Goal: Information Seeking & Learning: Learn about a topic

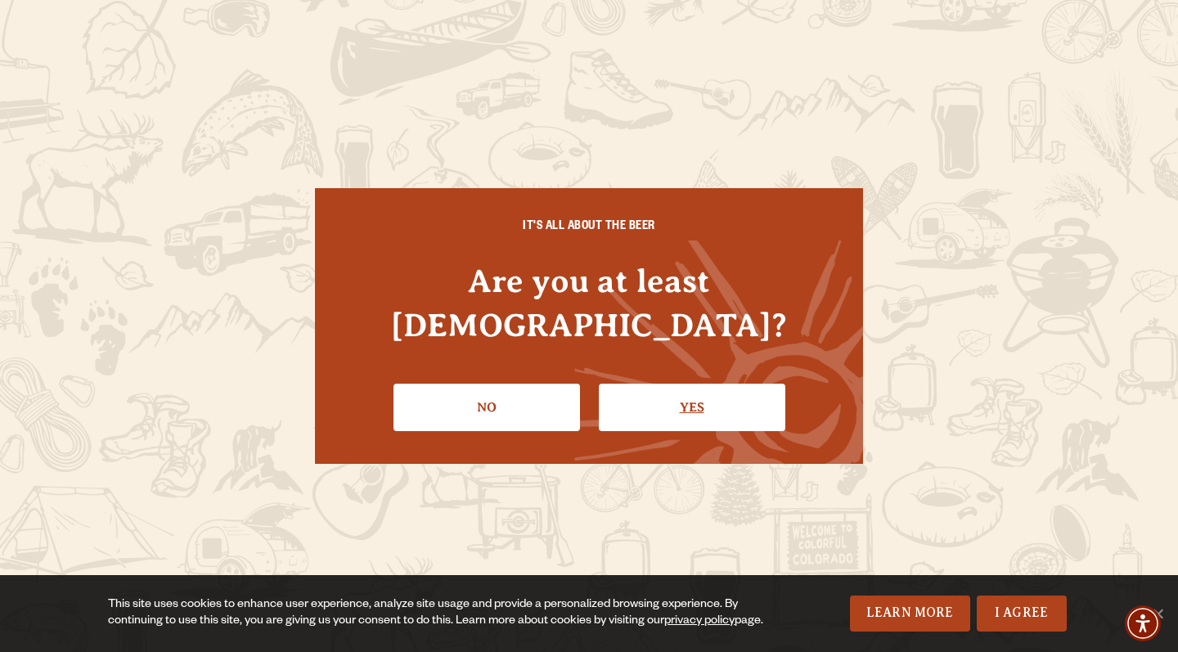
click at [691, 391] on link "Yes" at bounding box center [692, 407] width 187 height 47
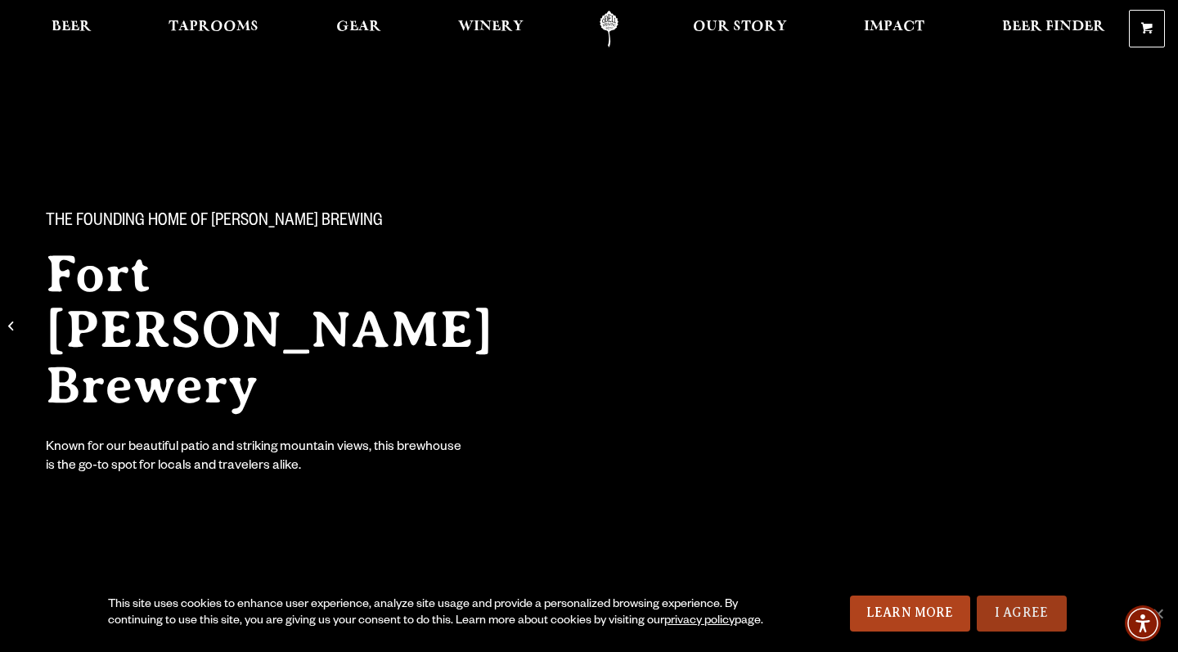
click at [1013, 607] on link "I Agree" at bounding box center [1022, 614] width 90 height 36
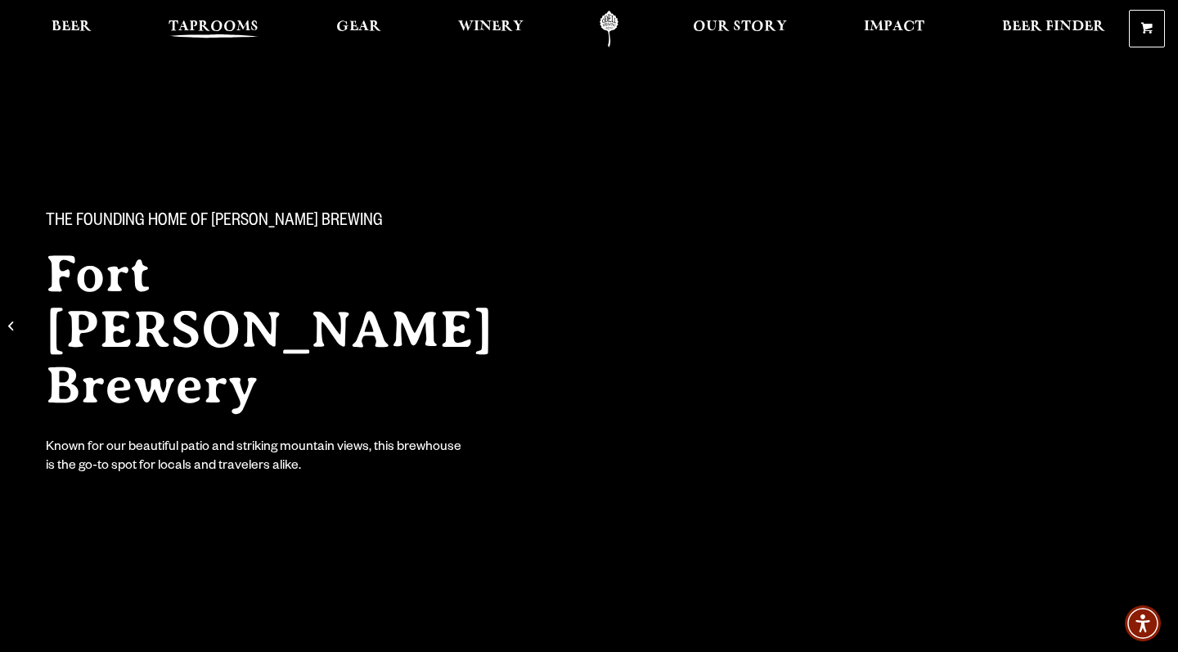
click at [194, 29] on span "Taprooms" at bounding box center [214, 26] width 90 height 13
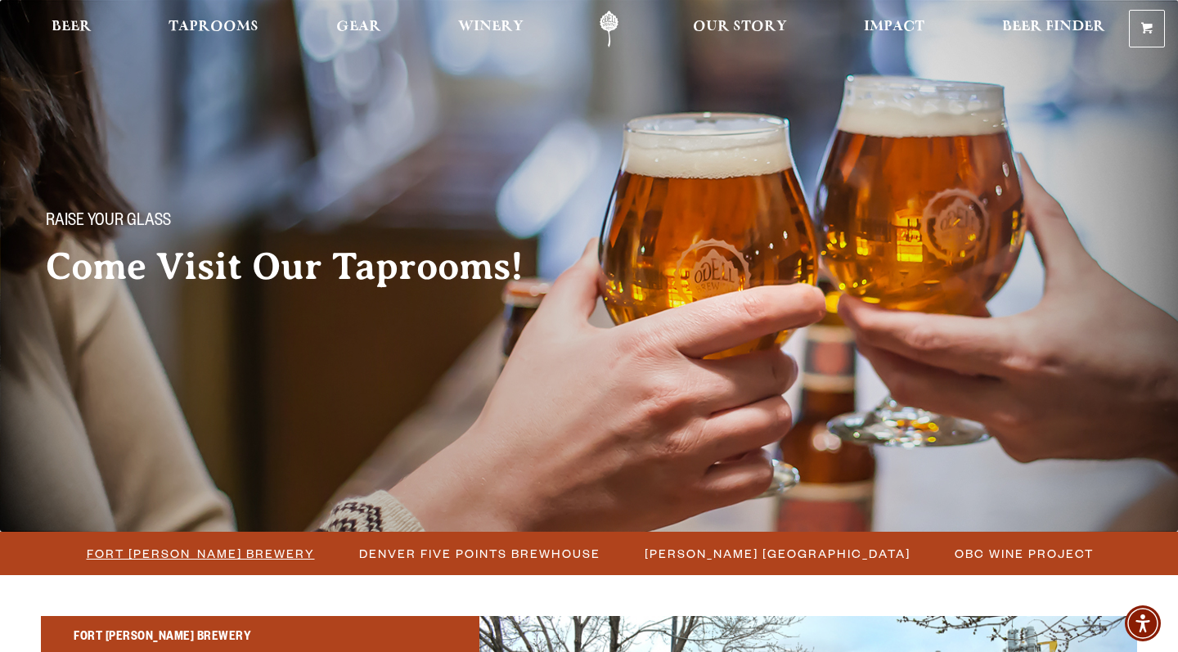
click at [194, 554] on span "Fort [PERSON_NAME] Brewery" at bounding box center [201, 554] width 228 height 24
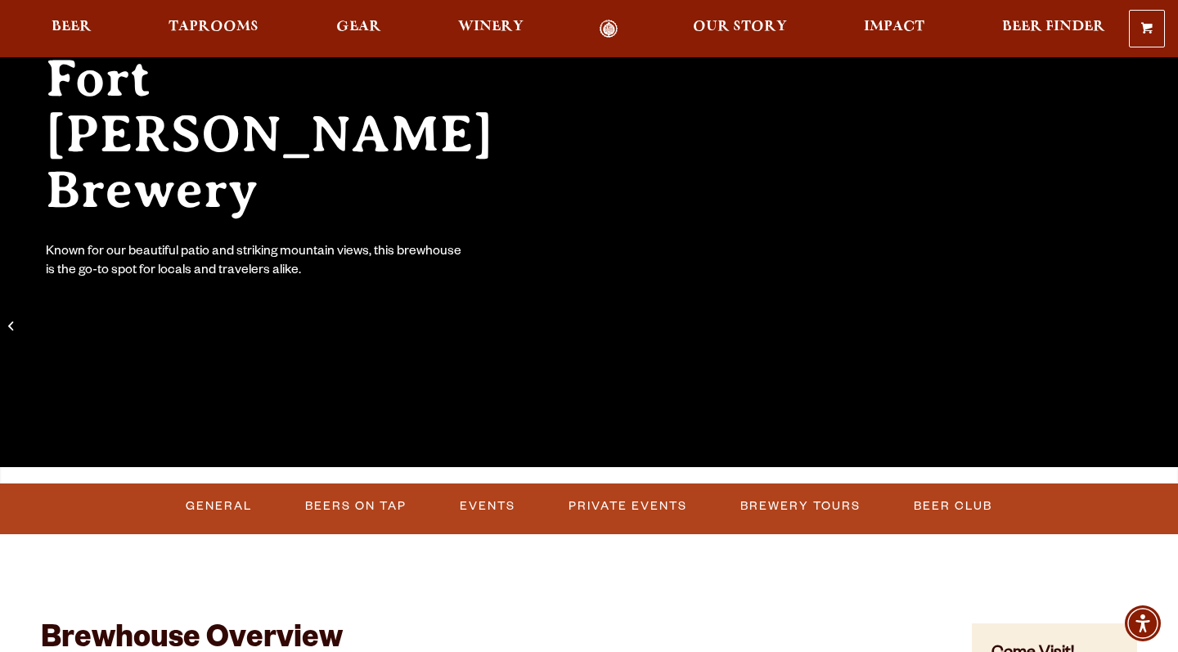
scroll to position [202, 0]
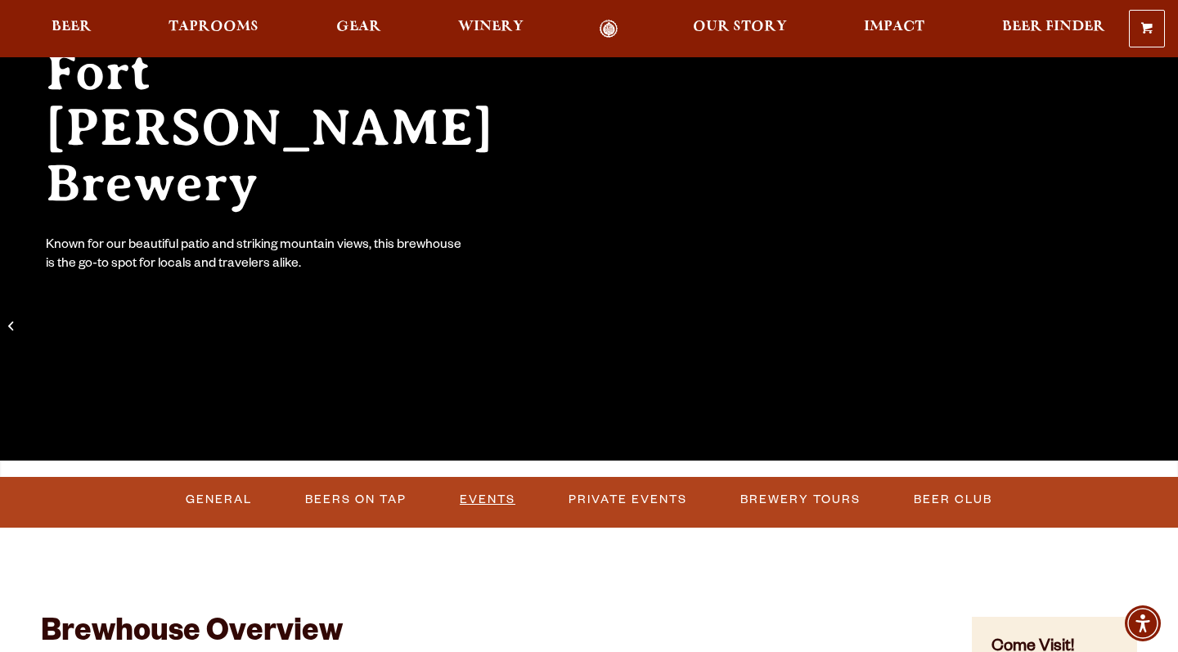
click at [497, 499] on link "Events" at bounding box center [487, 500] width 69 height 38
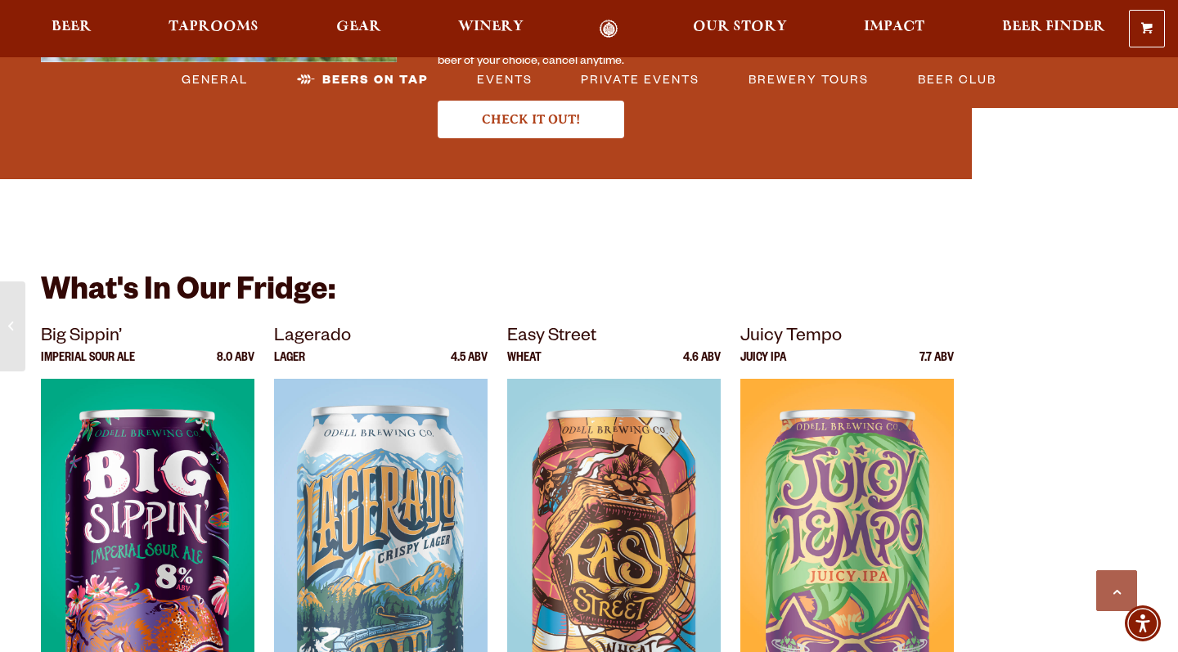
scroll to position [5167, 0]
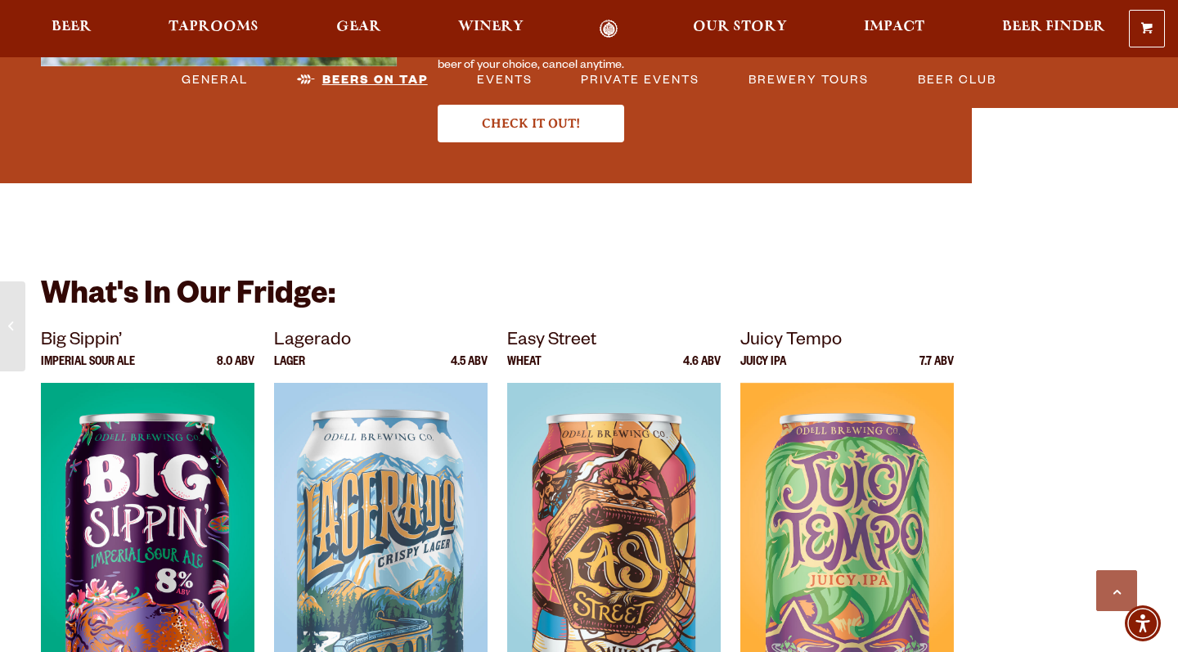
click at [355, 78] on link "Beers on Tap" at bounding box center [362, 80] width 144 height 38
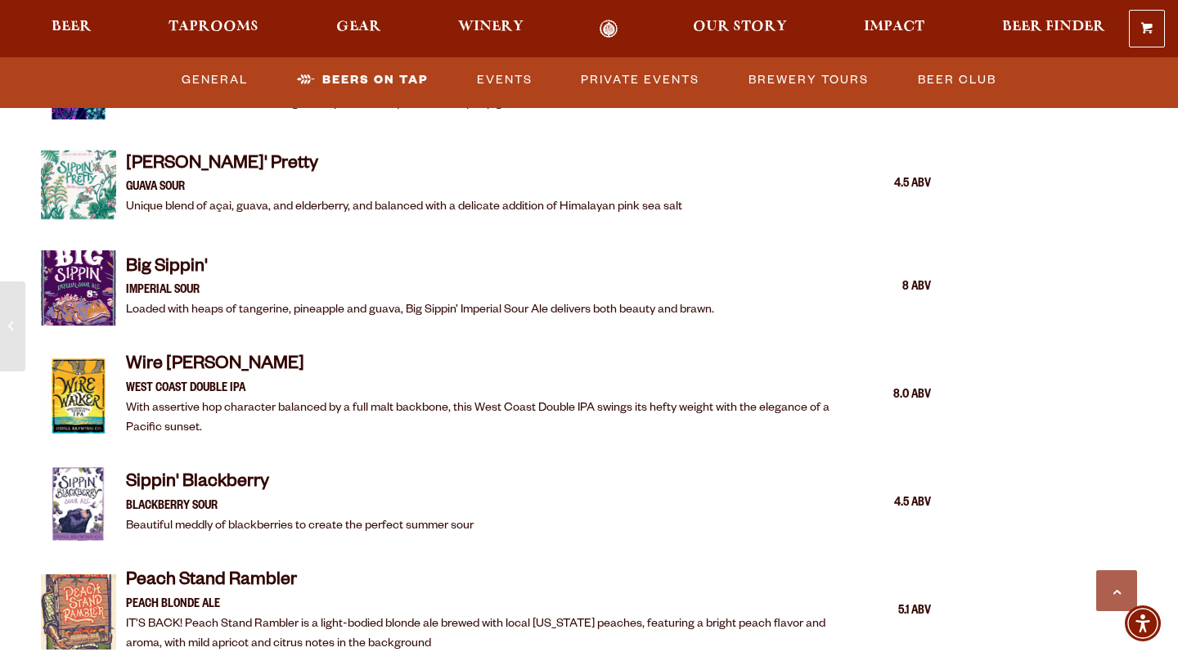
scroll to position [1917, 0]
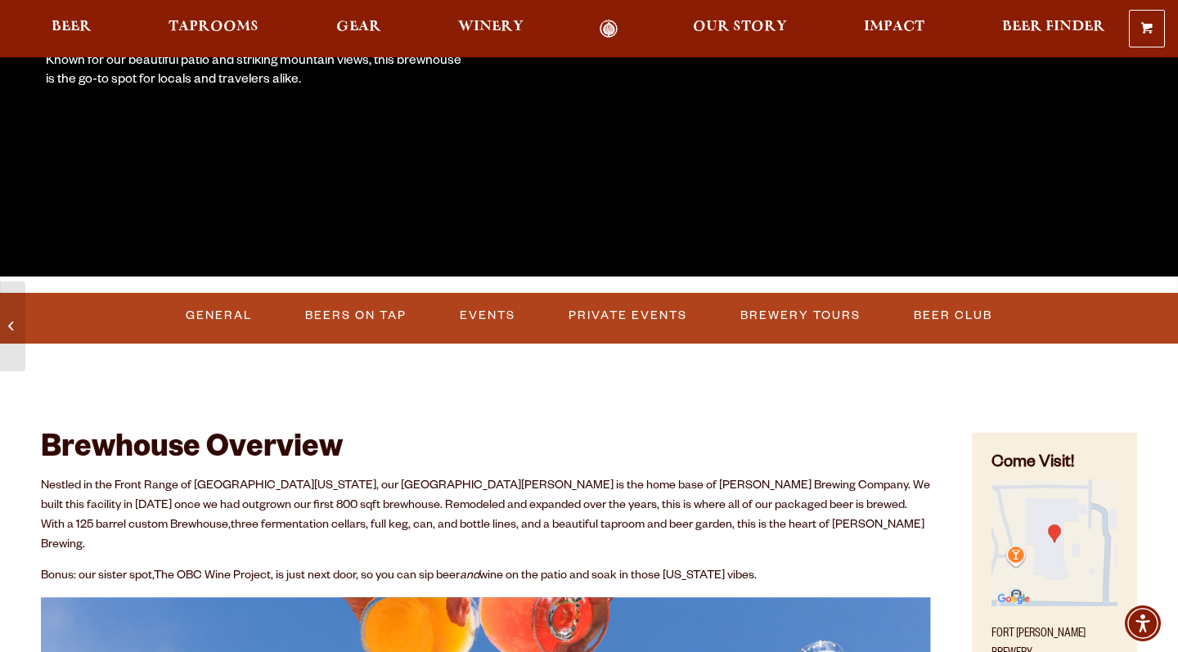
scroll to position [383, 0]
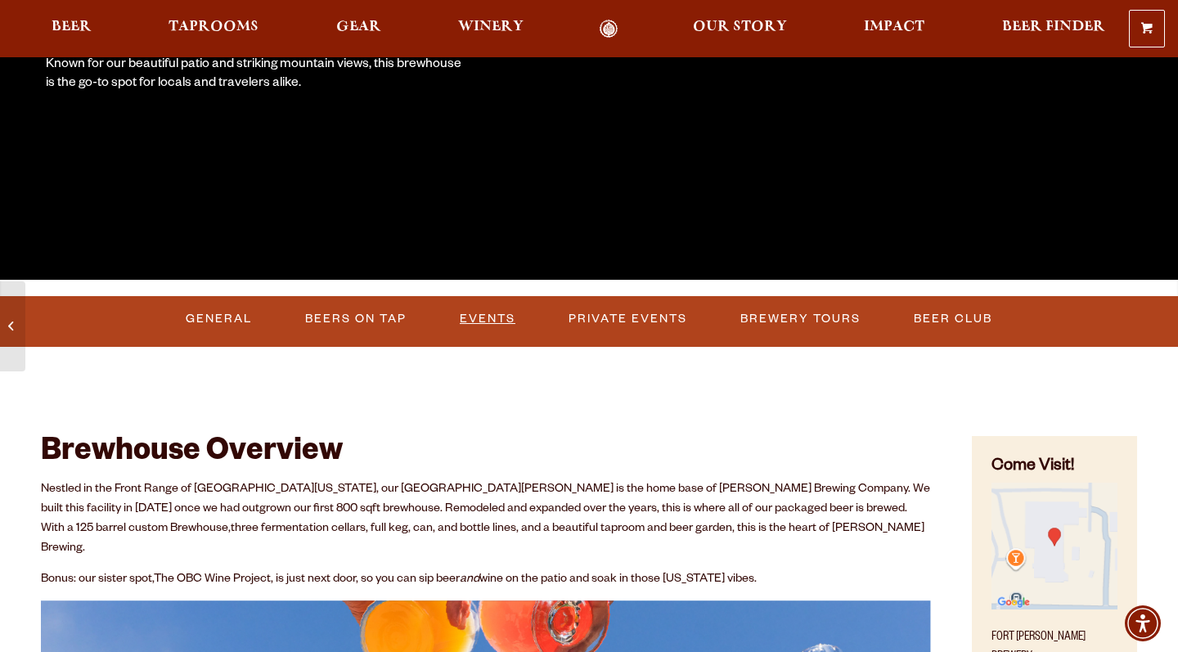
click at [481, 319] on link "Events" at bounding box center [487, 319] width 69 height 38
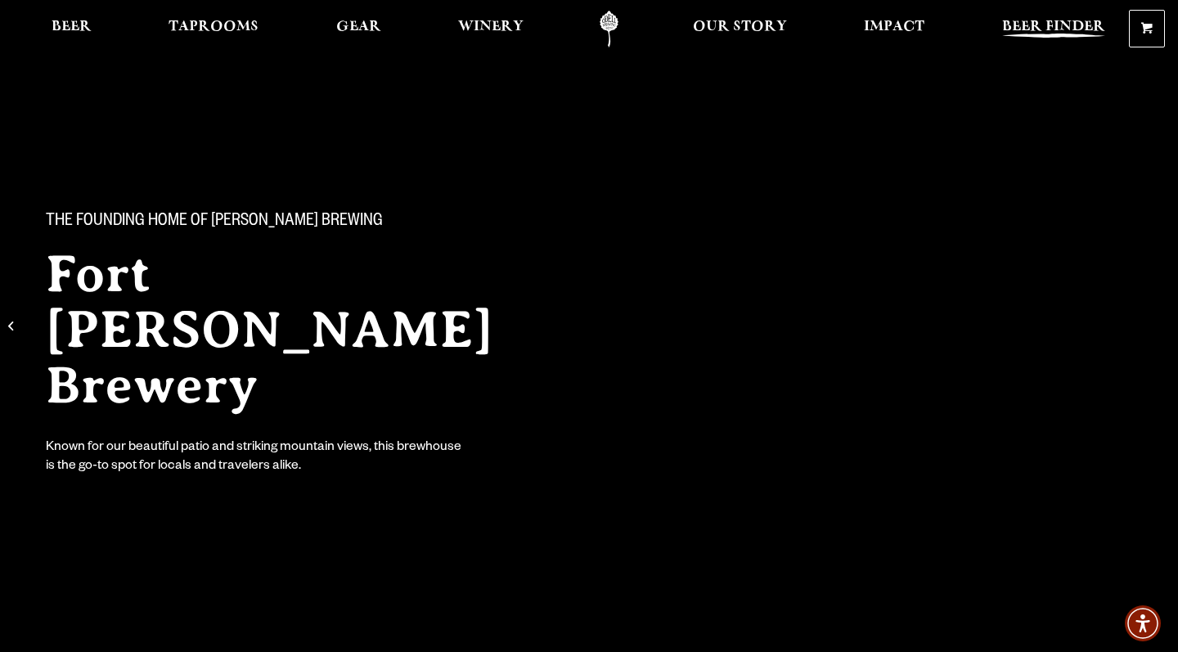
scroll to position [0, 0]
